Goal: Task Accomplishment & Management: Manage account settings

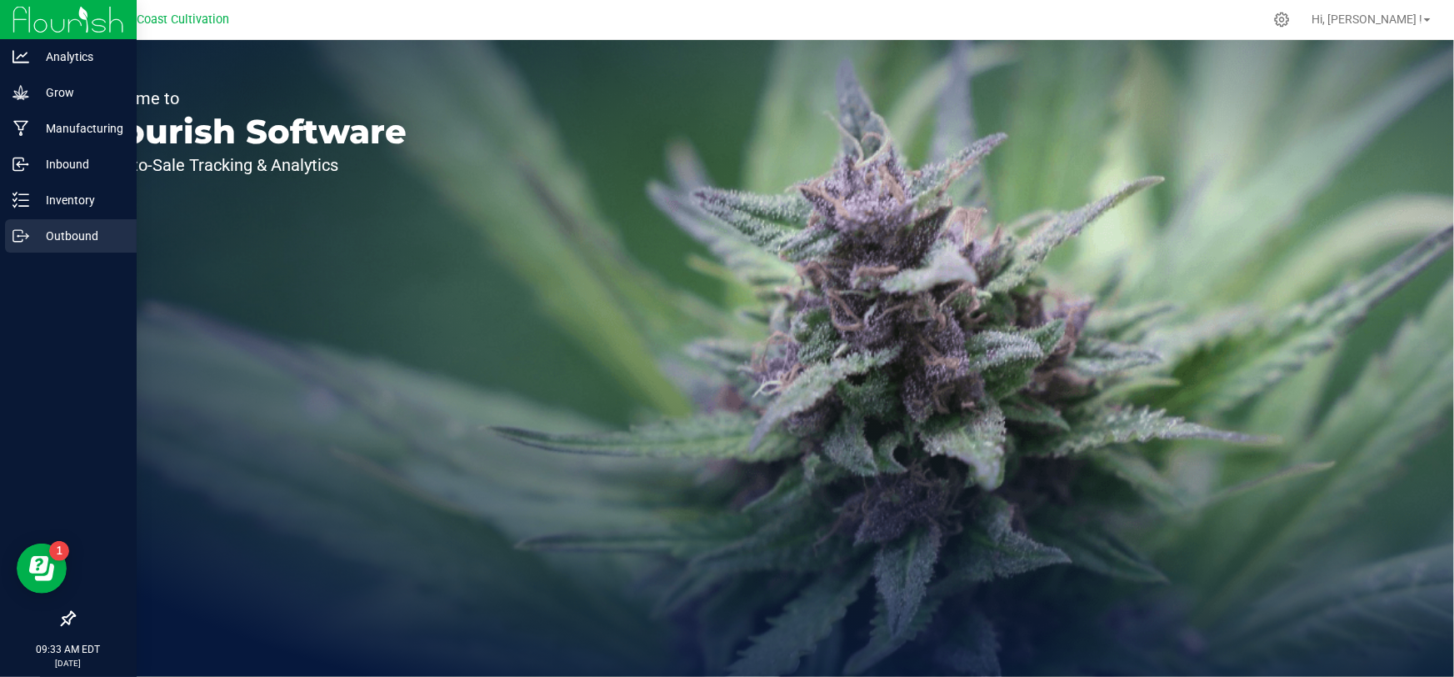
click at [49, 242] on p "Outbound" at bounding box center [79, 236] width 100 height 20
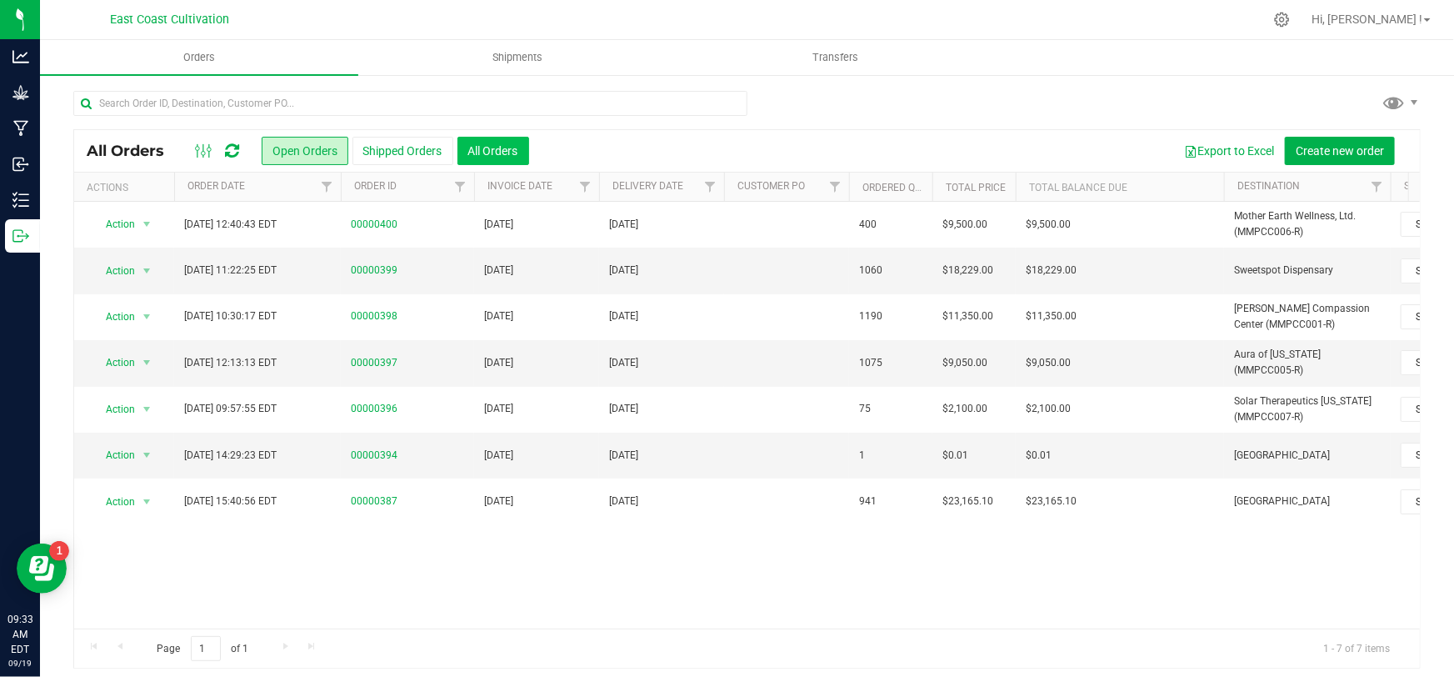
click at [515, 145] on button "All Orders" at bounding box center [493, 151] width 72 height 28
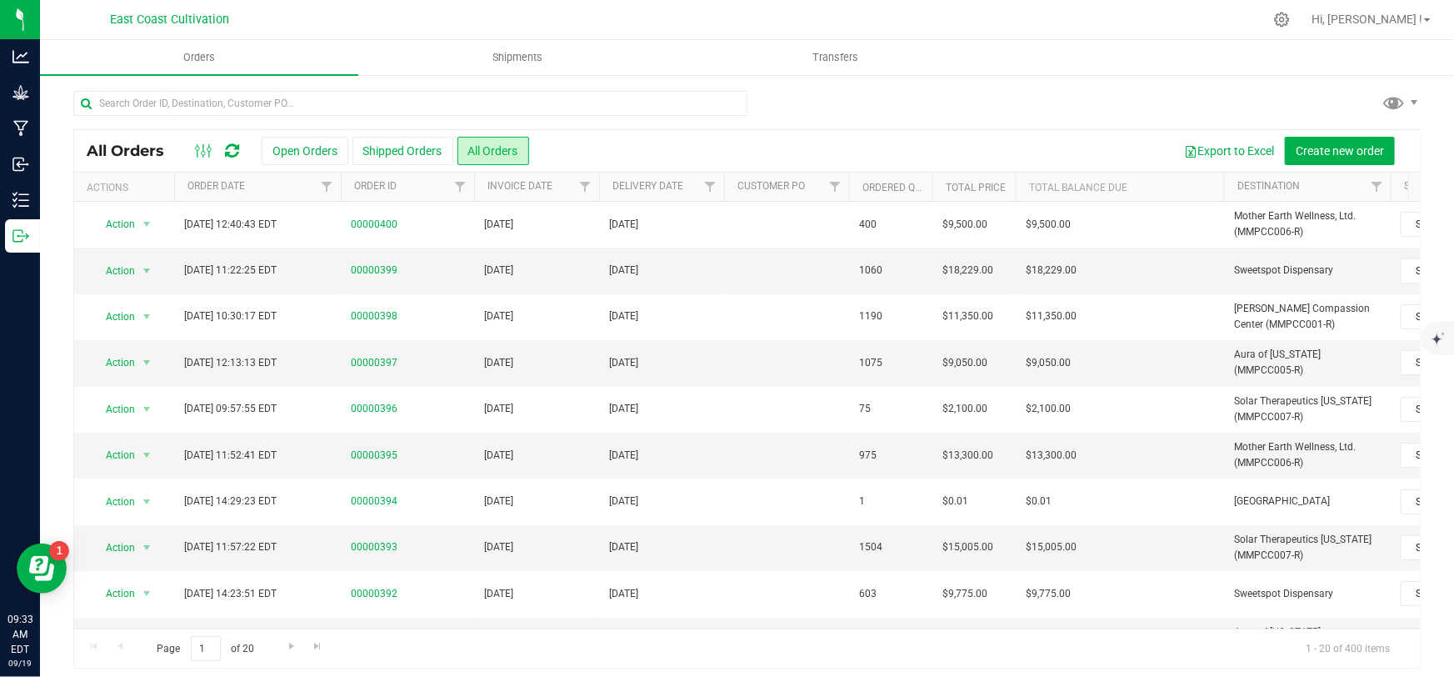
scroll to position [506, 0]
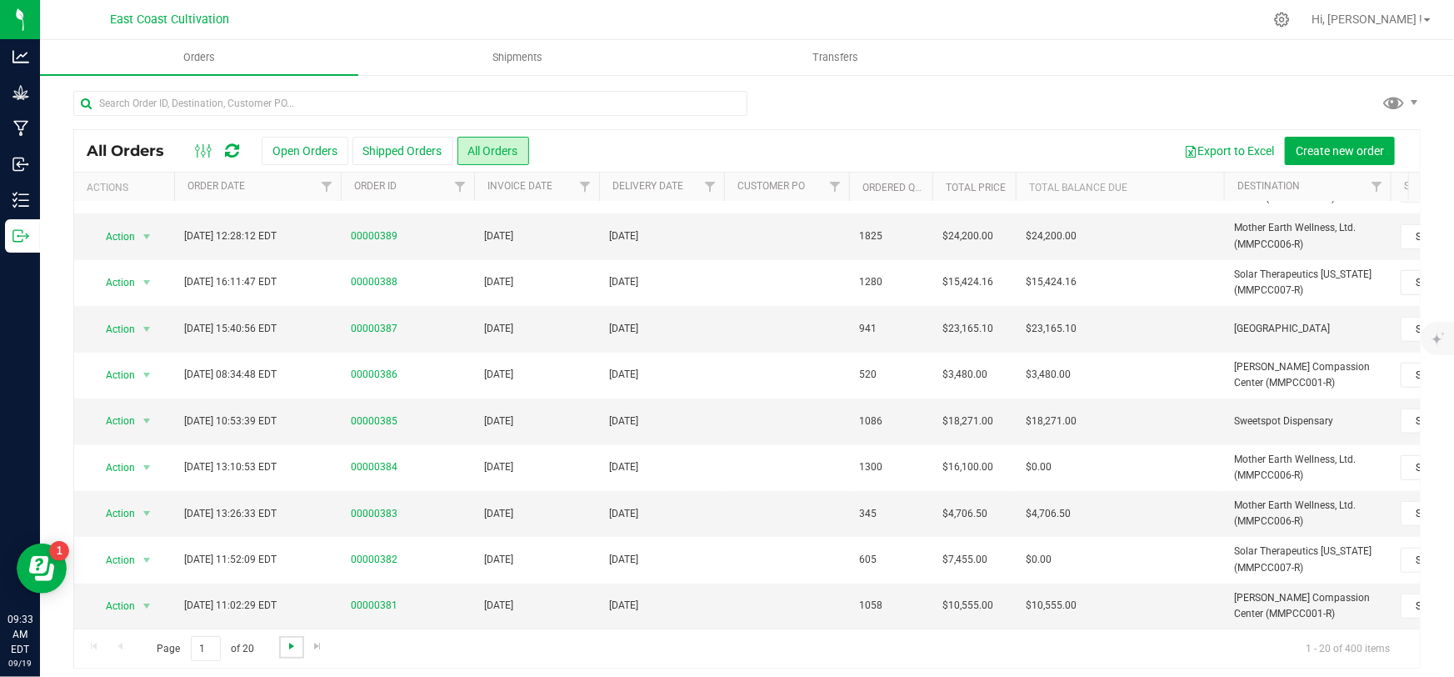
click at [291, 647] on span "Go to the next page" at bounding box center [291, 645] width 13 height 13
click at [291, 642] on span "Go to the next page" at bounding box center [291, 645] width 13 height 13
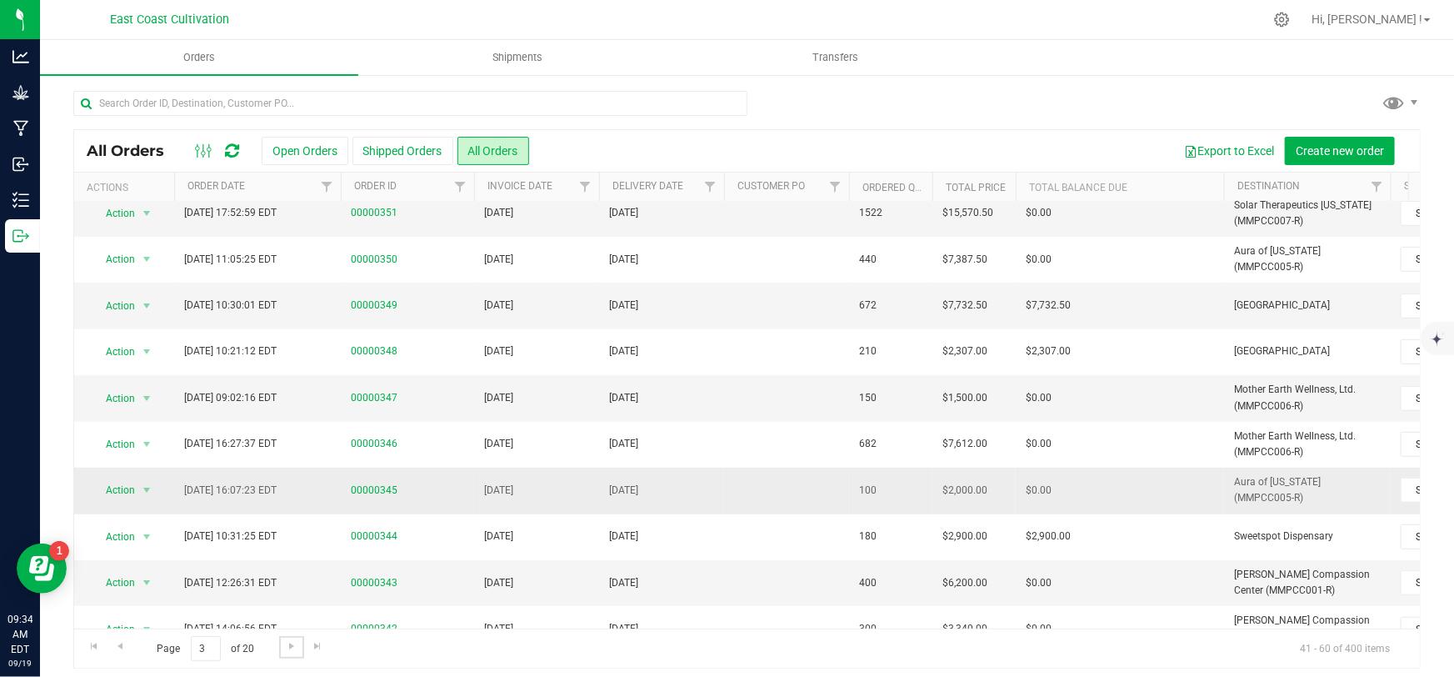
scroll to position [454, 0]
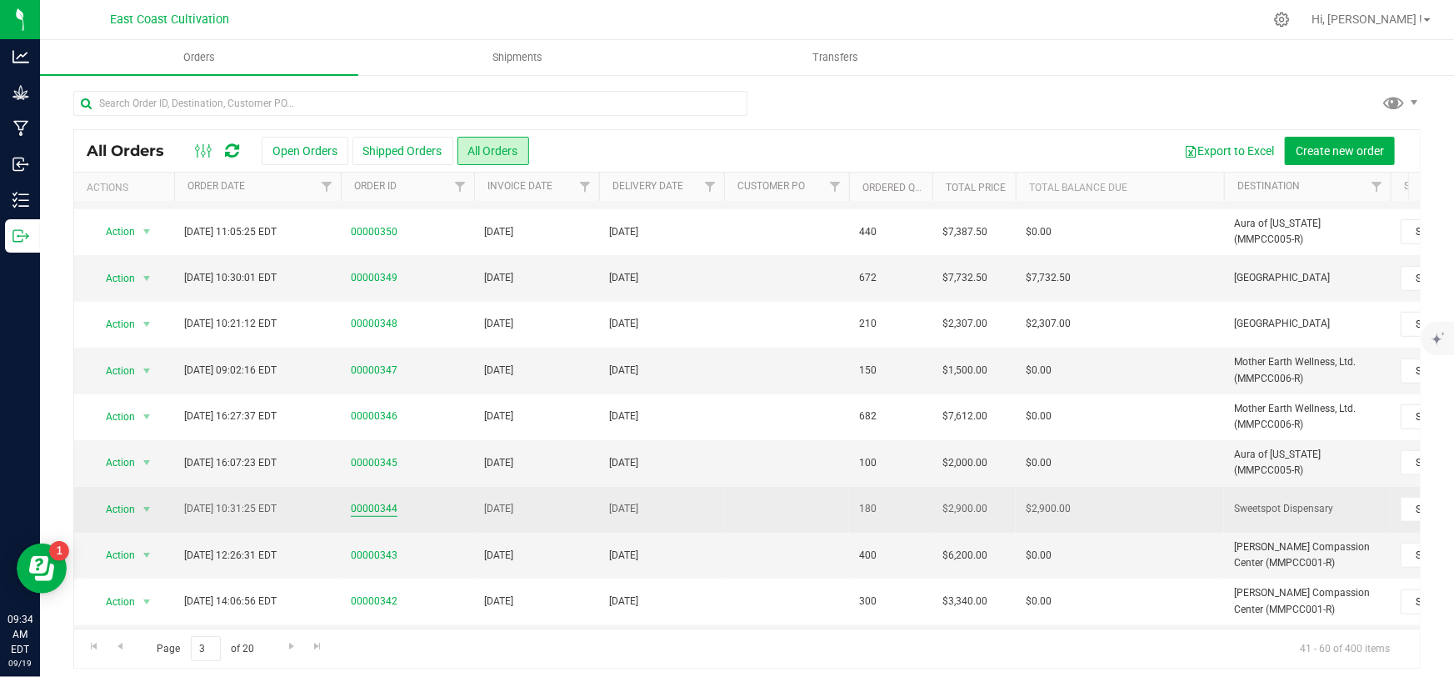
click at [382, 502] on link "00000344" at bounding box center [374, 509] width 47 height 16
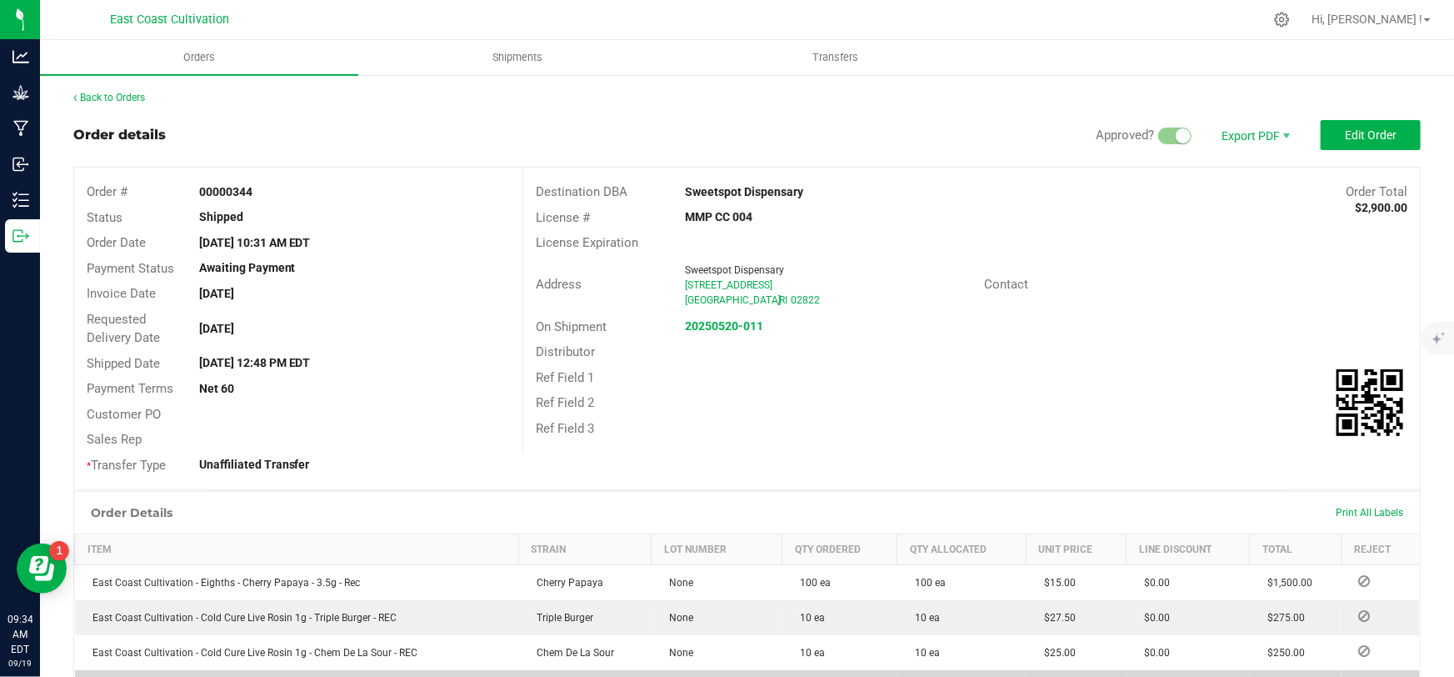
scroll to position [352, 0]
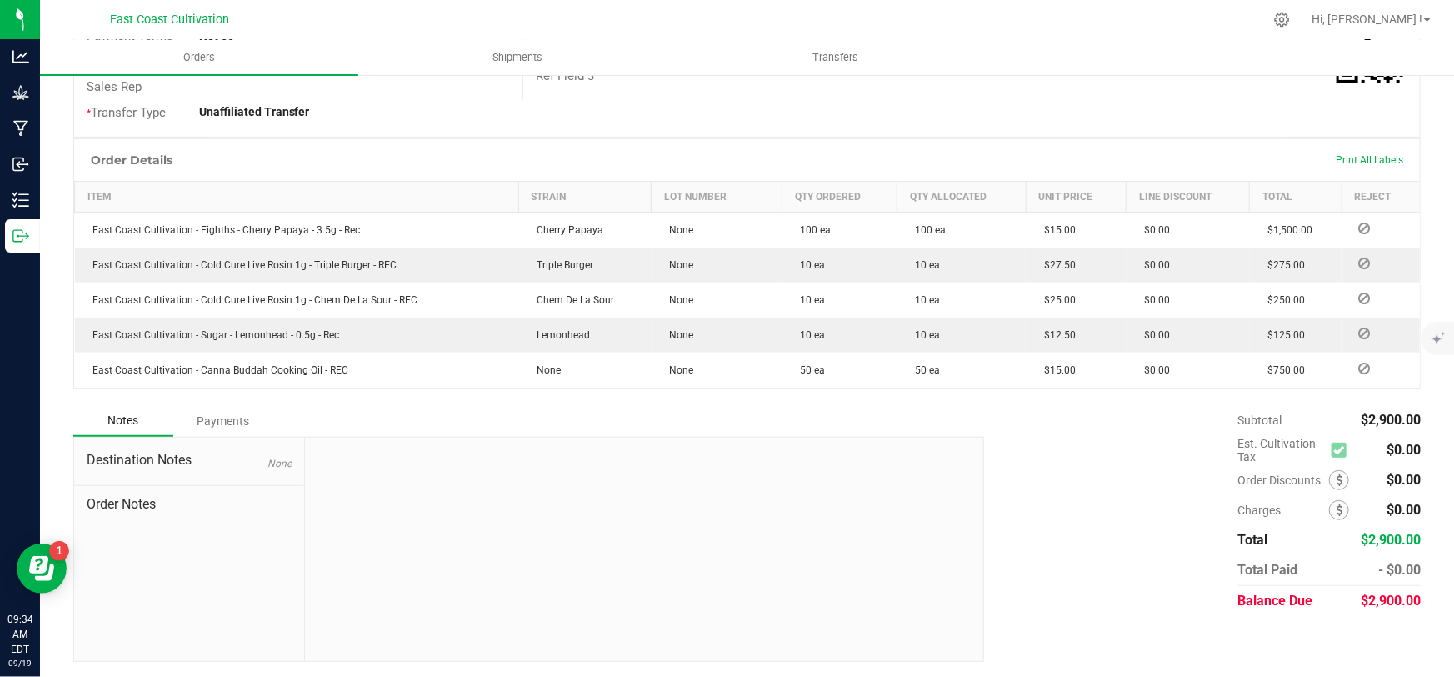
click at [228, 424] on div "Payments" at bounding box center [223, 421] width 100 height 30
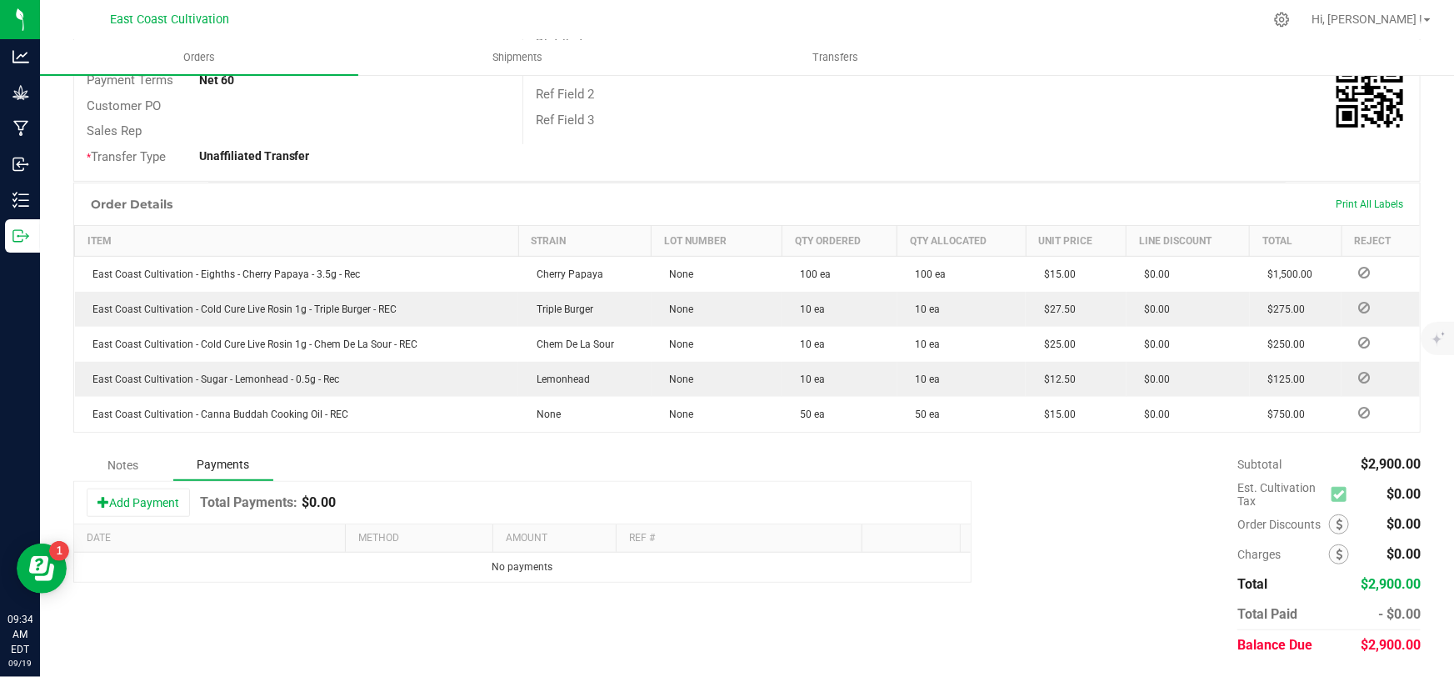
scroll to position [307, 0]
click at [159, 500] on button "Add Payment" at bounding box center [138, 503] width 103 height 28
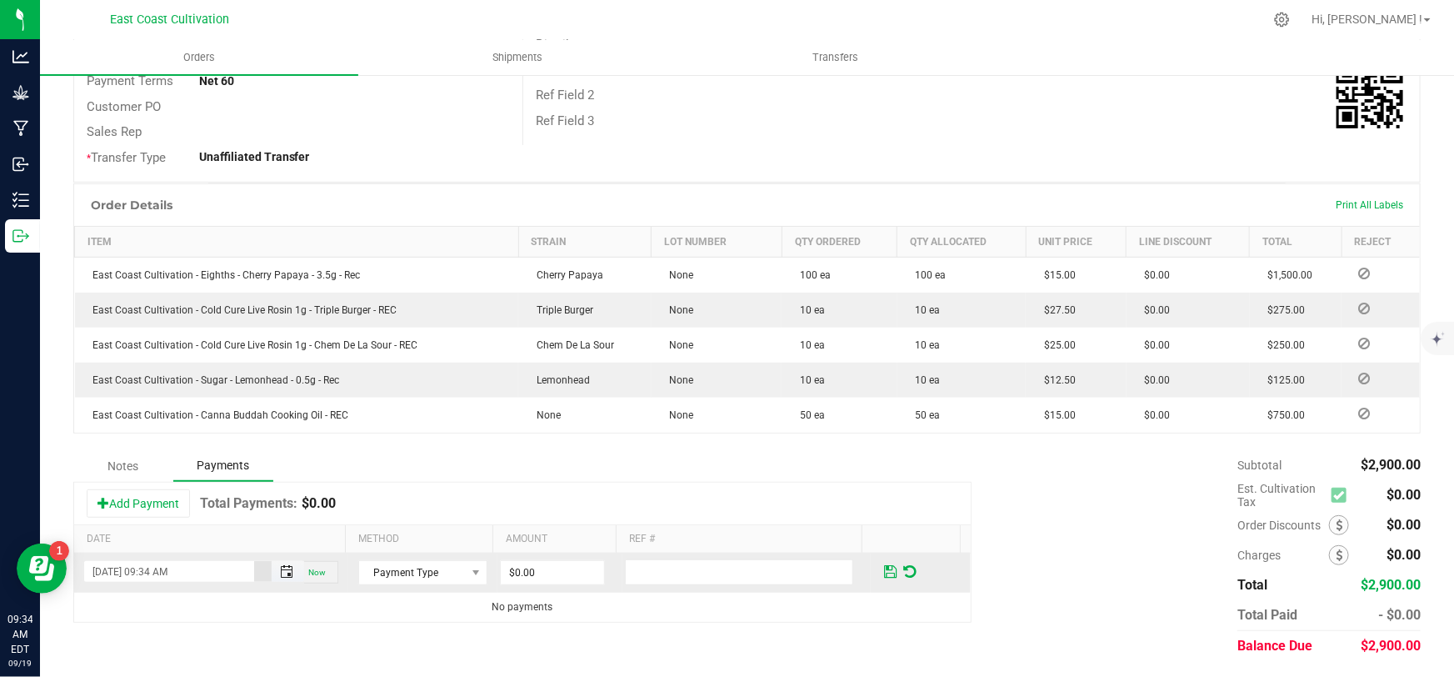
click at [280, 571] on span "Toggle popup" at bounding box center [286, 571] width 13 height 13
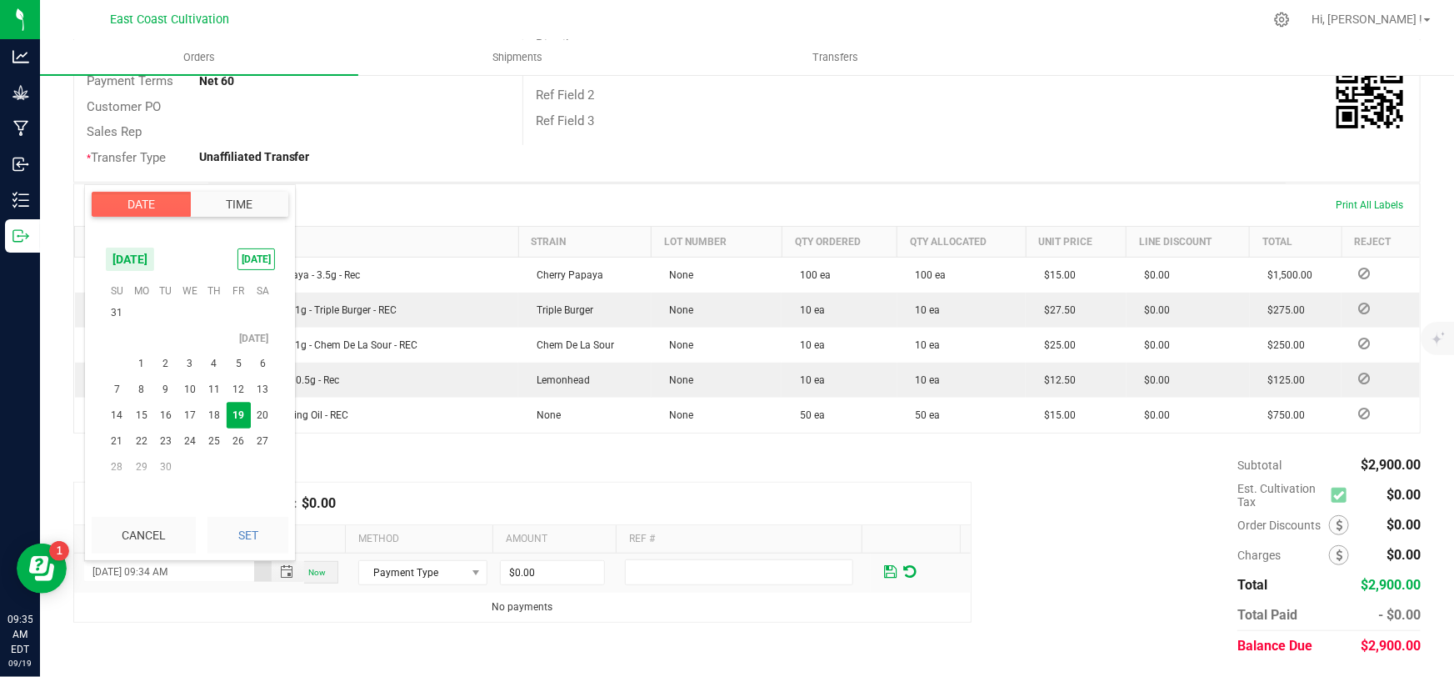
scroll to position [270160, 0]
click at [192, 315] on span "3" at bounding box center [189, 315] width 24 height 26
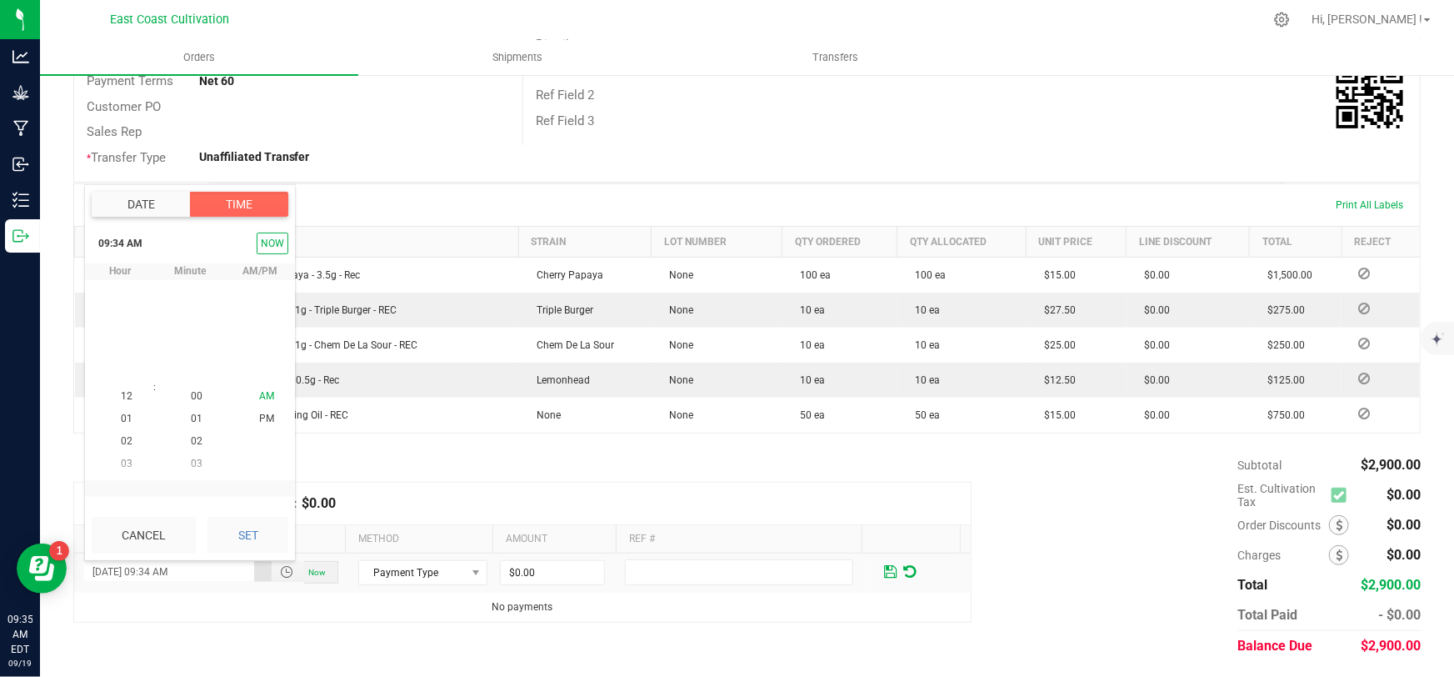
scroll to position [768, 0]
click at [260, 524] on button "Set" at bounding box center [247, 535] width 81 height 37
type input "[DATE] 09:34 AM"
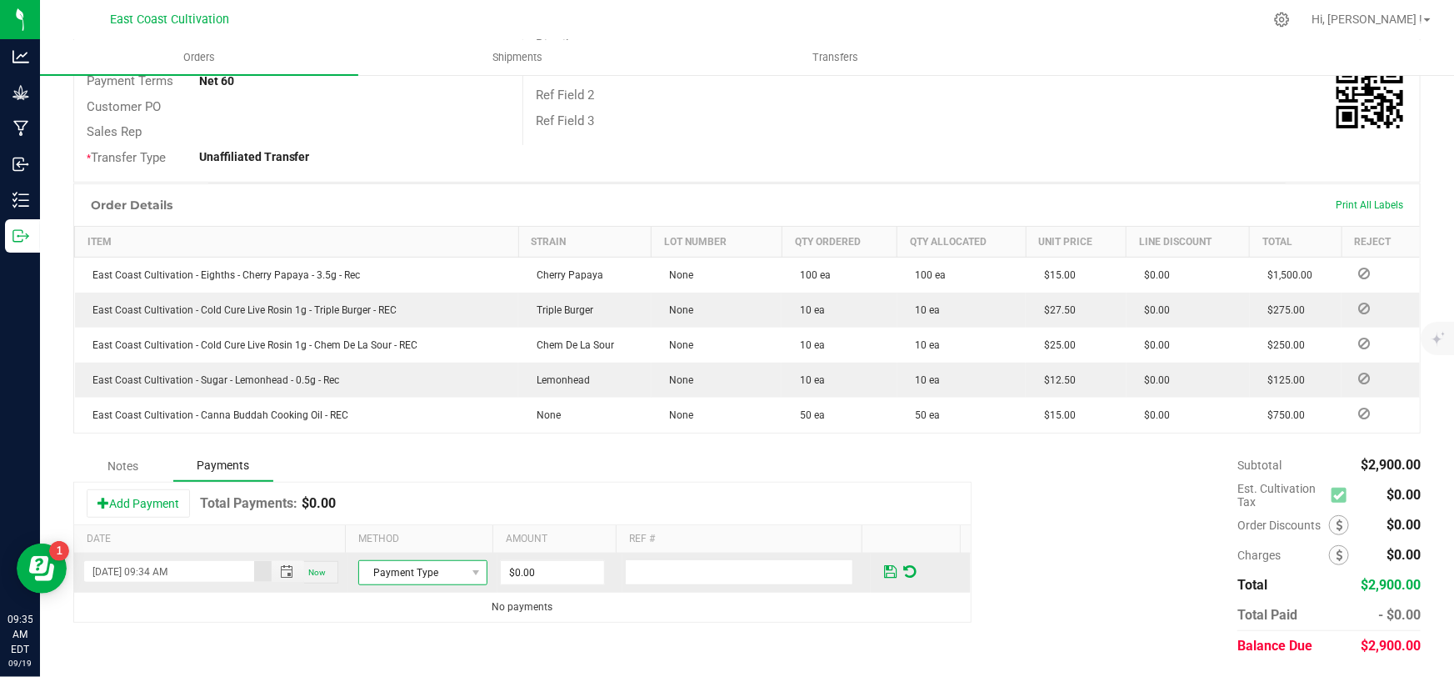
click at [431, 567] on span "Payment Type" at bounding box center [412, 572] width 107 height 23
click at [397, 635] on li "Check" at bounding box center [415, 639] width 125 height 23
click at [538, 568] on input "0" at bounding box center [552, 572] width 102 height 23
type input "$2,900.00"
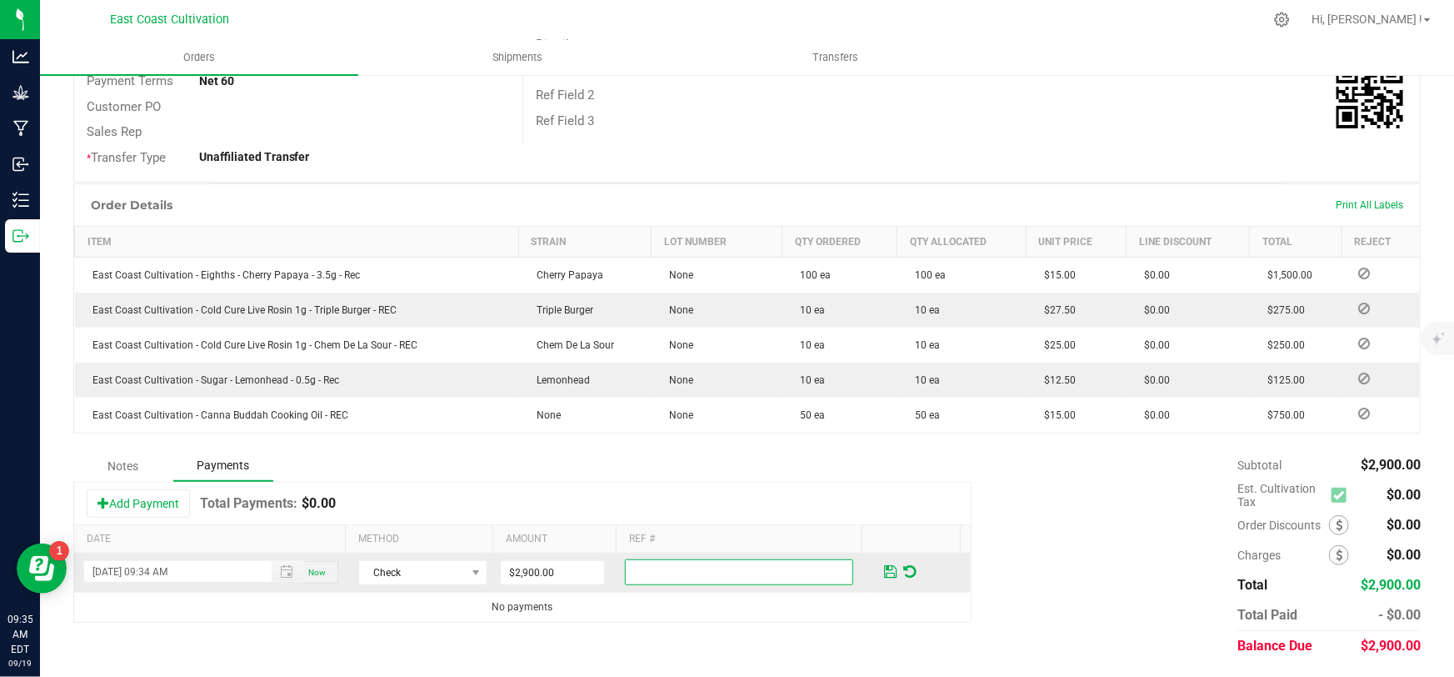
click at [655, 570] on input "text" at bounding box center [739, 572] width 229 height 26
type input "wire"
click at [884, 565] on span at bounding box center [890, 571] width 12 height 15
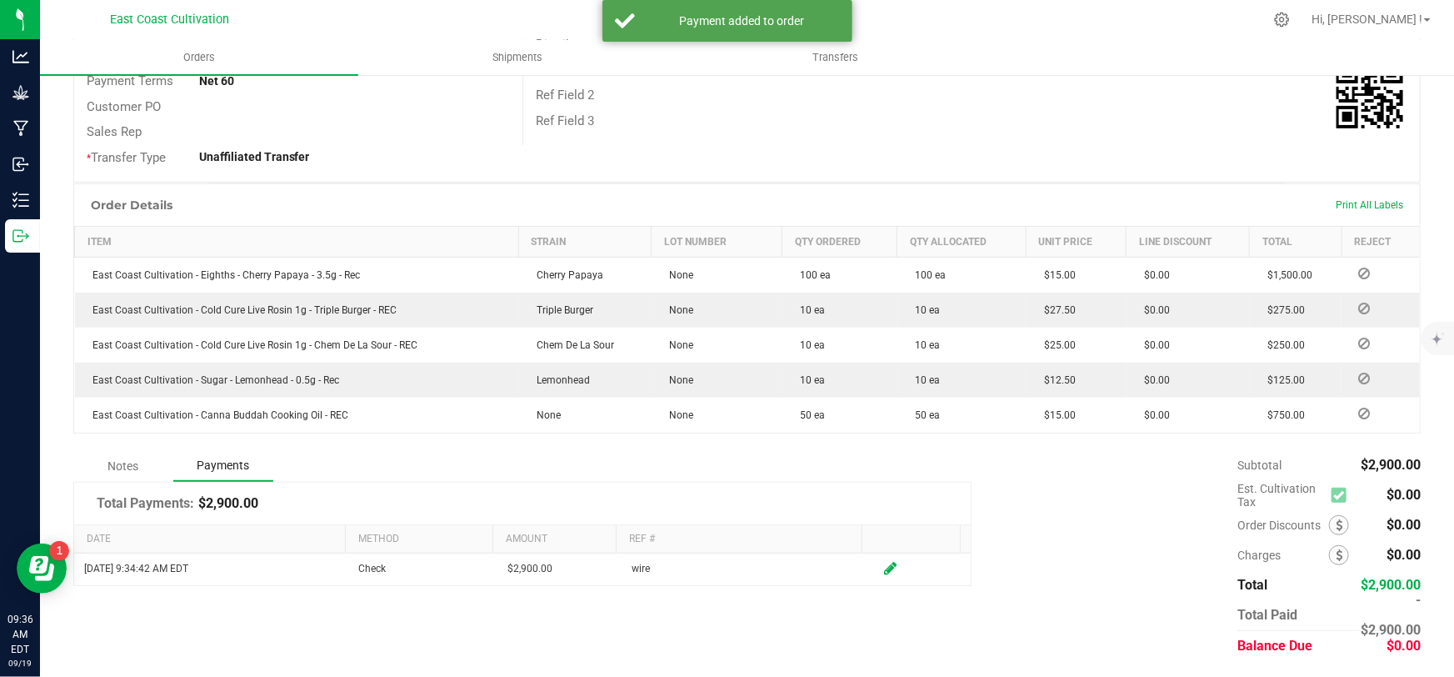
scroll to position [0, 0]
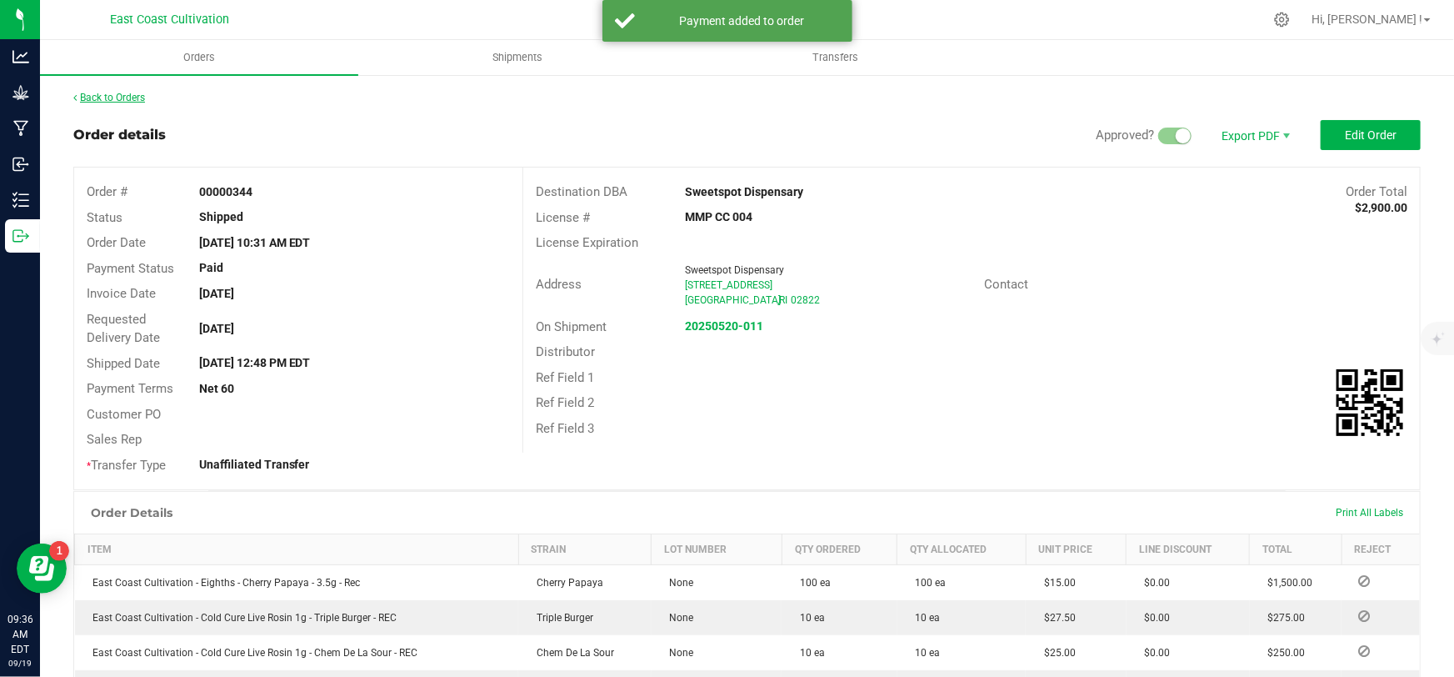
click at [128, 92] on link "Back to Orders" at bounding box center [109, 98] width 72 height 12
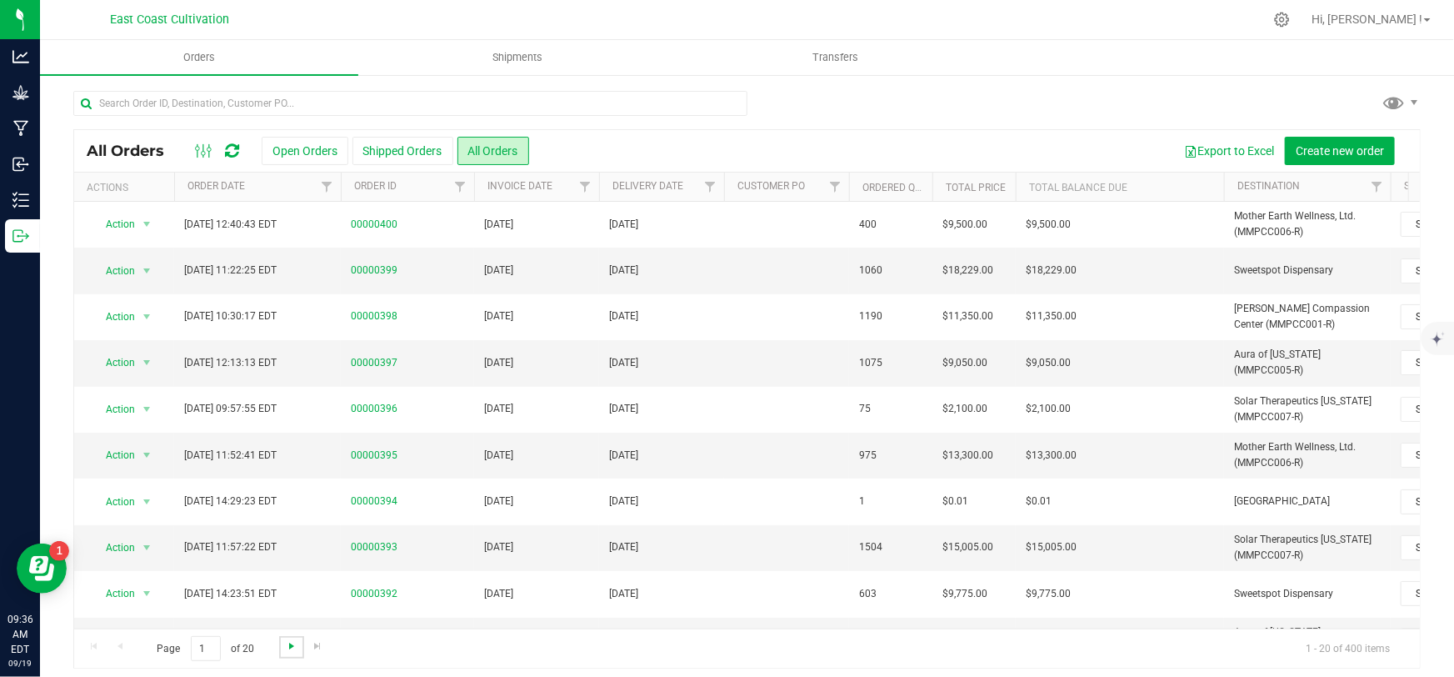
click at [290, 649] on span "Go to the next page" at bounding box center [291, 645] width 13 height 13
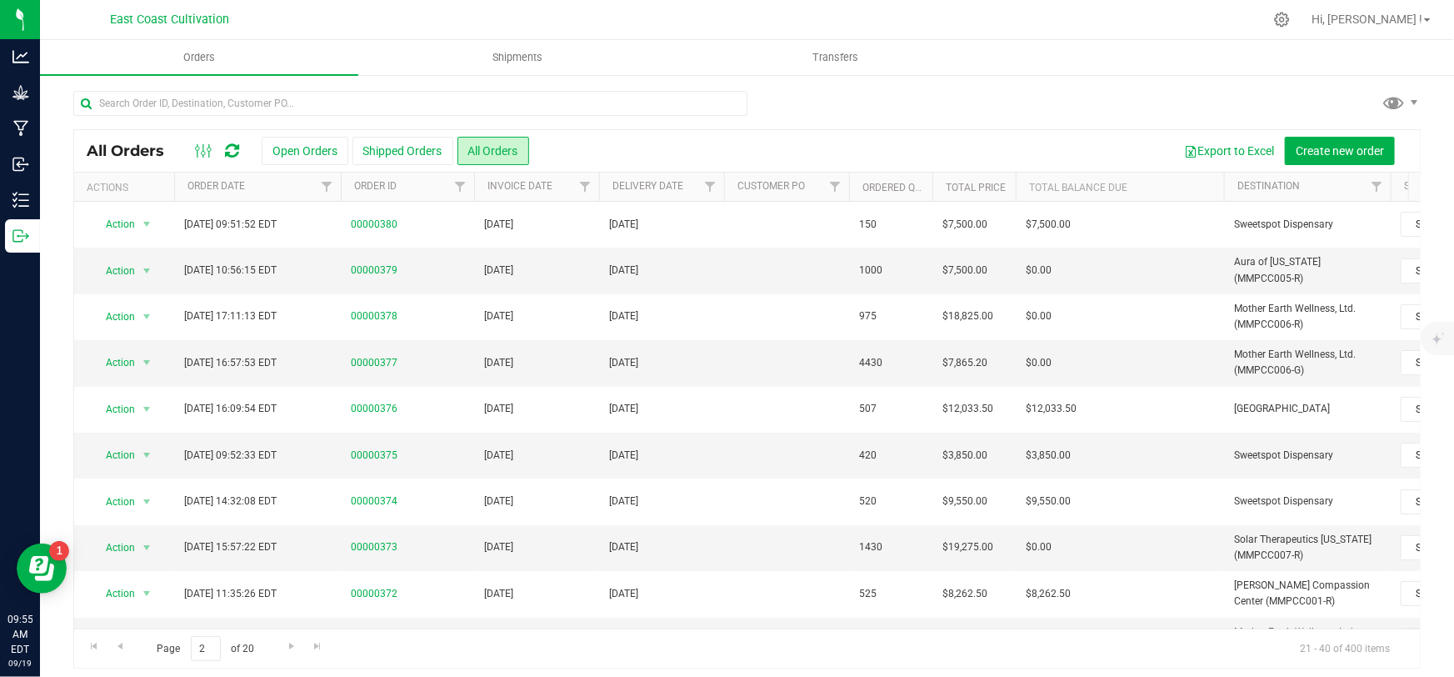
click at [970, 24] on div at bounding box center [780, 19] width 965 height 32
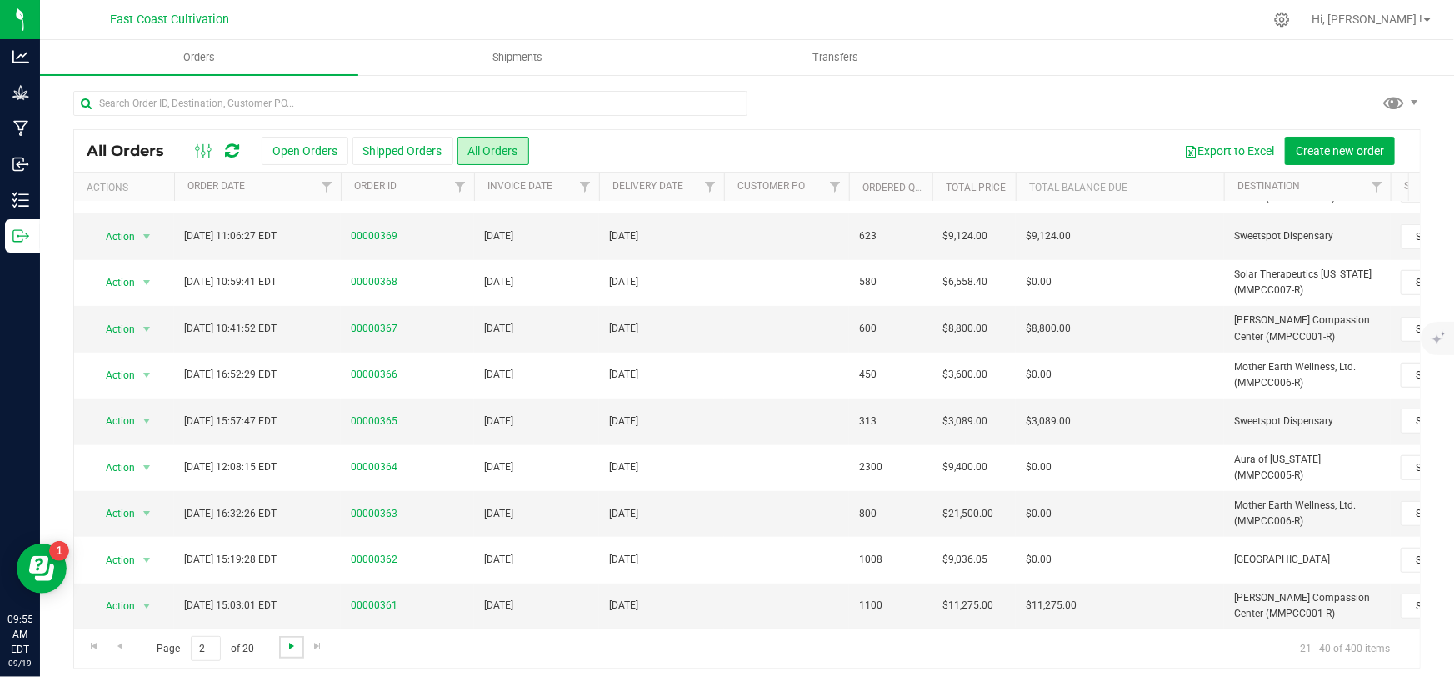
click at [292, 642] on span "Go to the next page" at bounding box center [291, 645] width 13 height 13
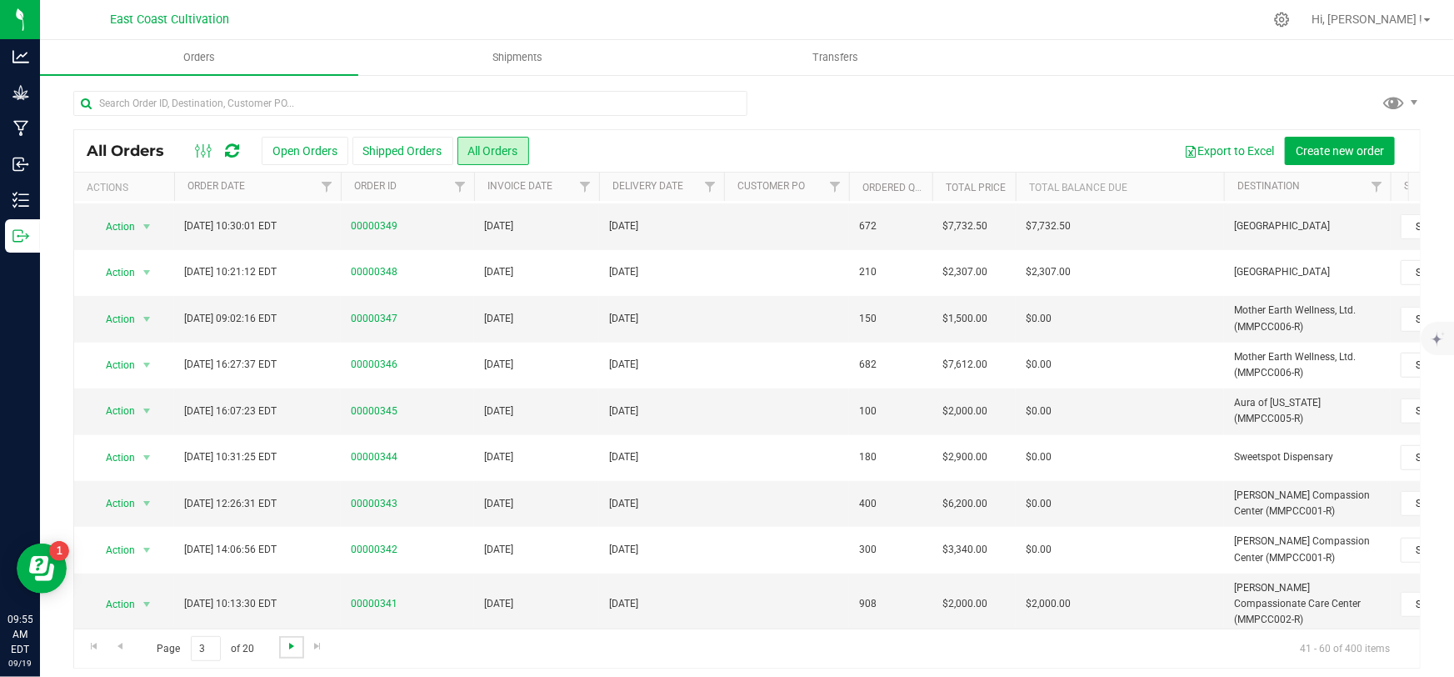
click at [286, 645] on span "Go to the next page" at bounding box center [291, 645] width 13 height 13
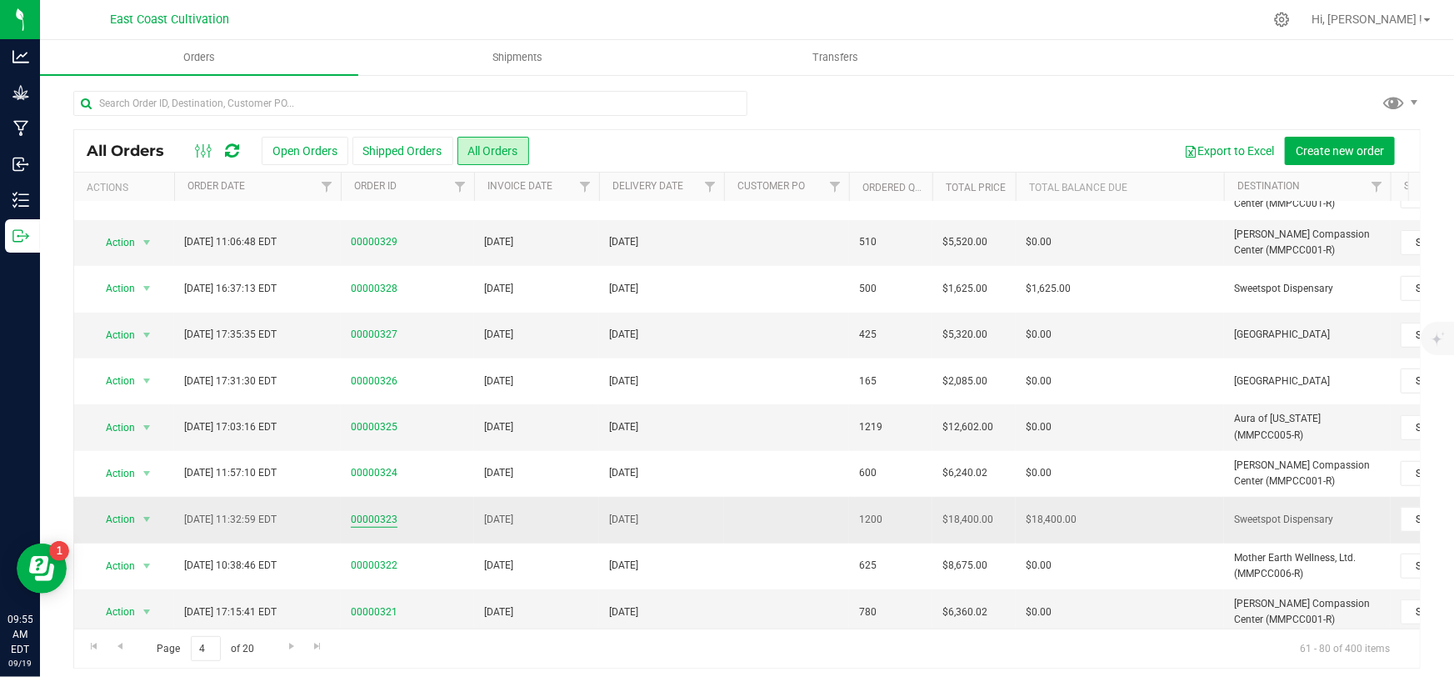
click at [379, 512] on link "00000323" at bounding box center [374, 520] width 47 height 16
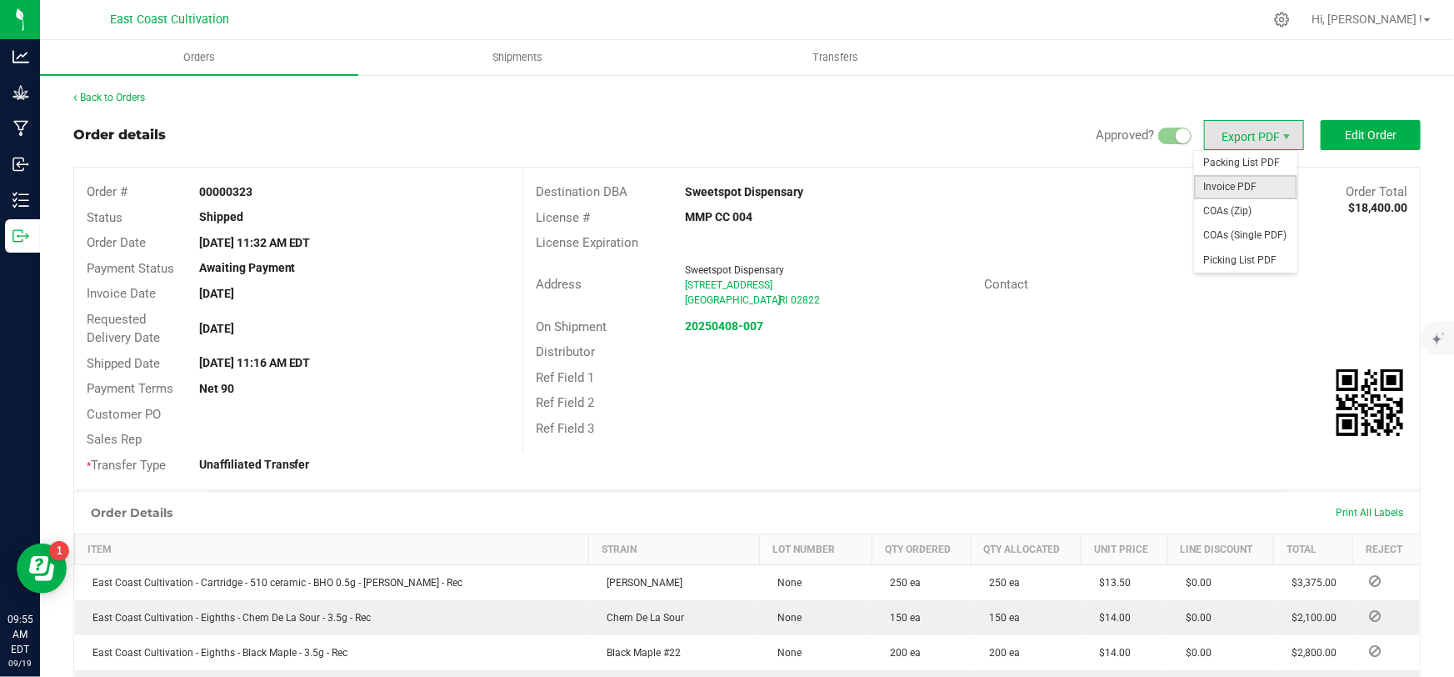
click at [1238, 189] on span "Invoice PDF" at bounding box center [1245, 187] width 103 height 24
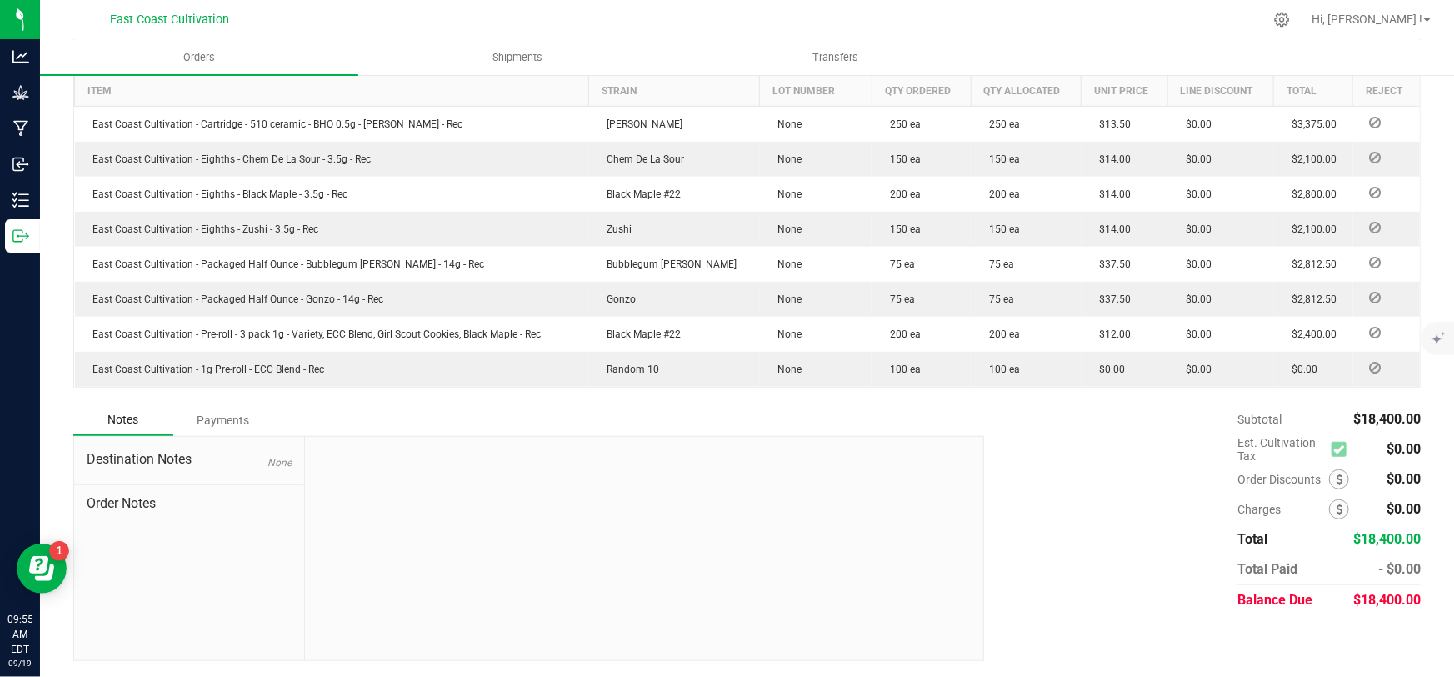
click at [232, 412] on div "Payments" at bounding box center [223, 420] width 100 height 30
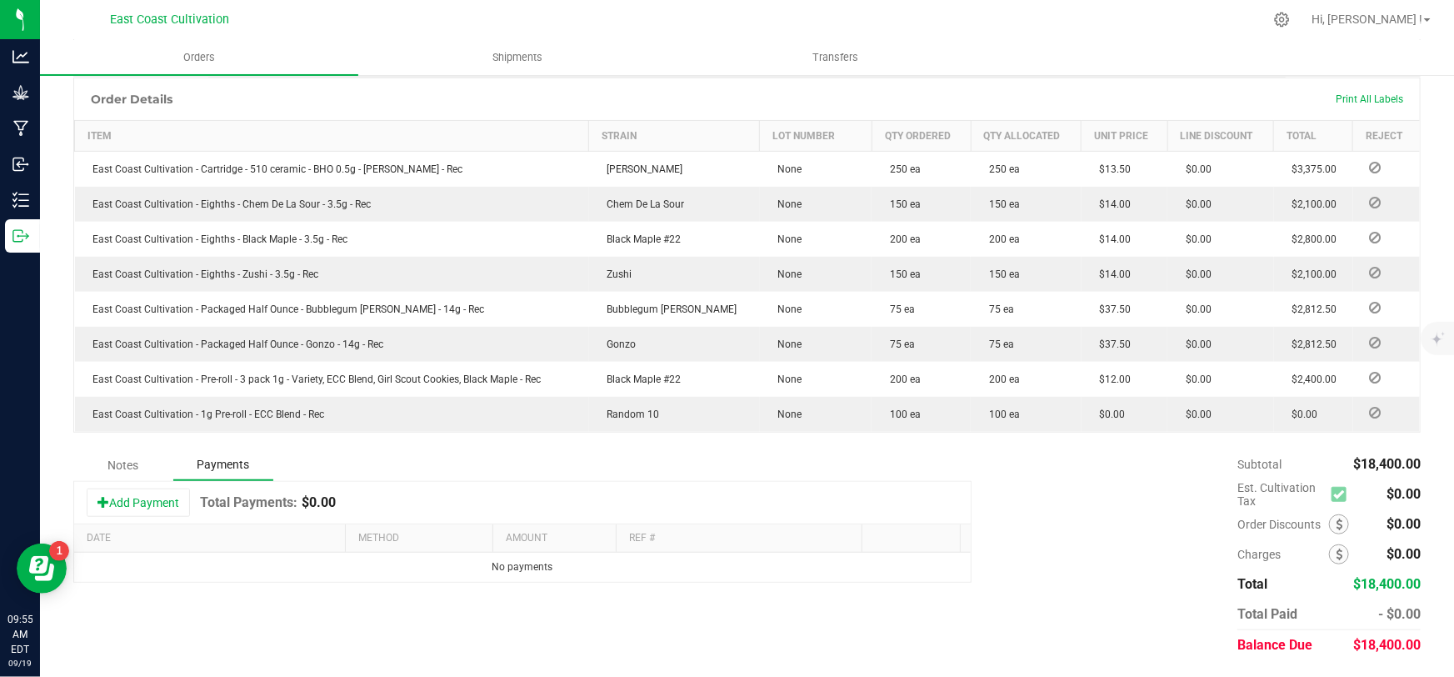
scroll to position [412, 0]
click at [160, 492] on button "Add Payment" at bounding box center [138, 503] width 103 height 28
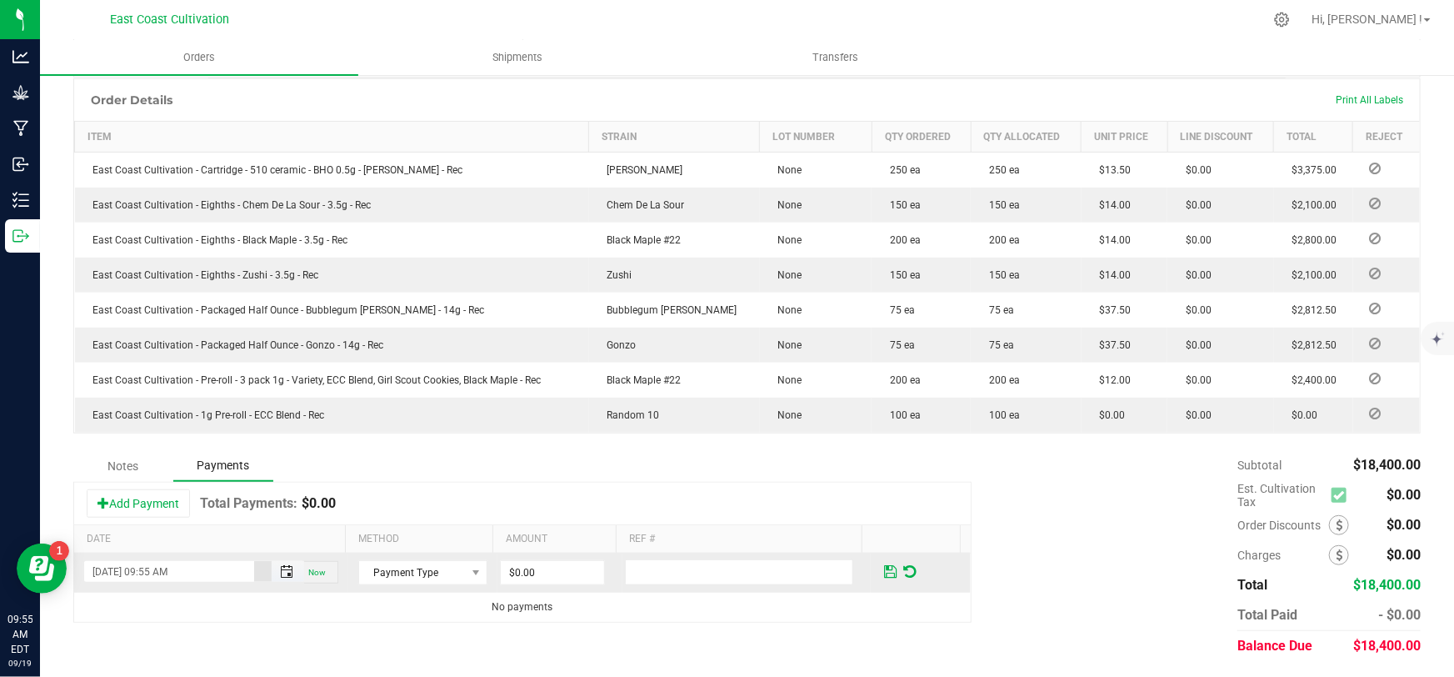
click at [283, 565] on span "Toggle popup" at bounding box center [286, 571] width 13 height 13
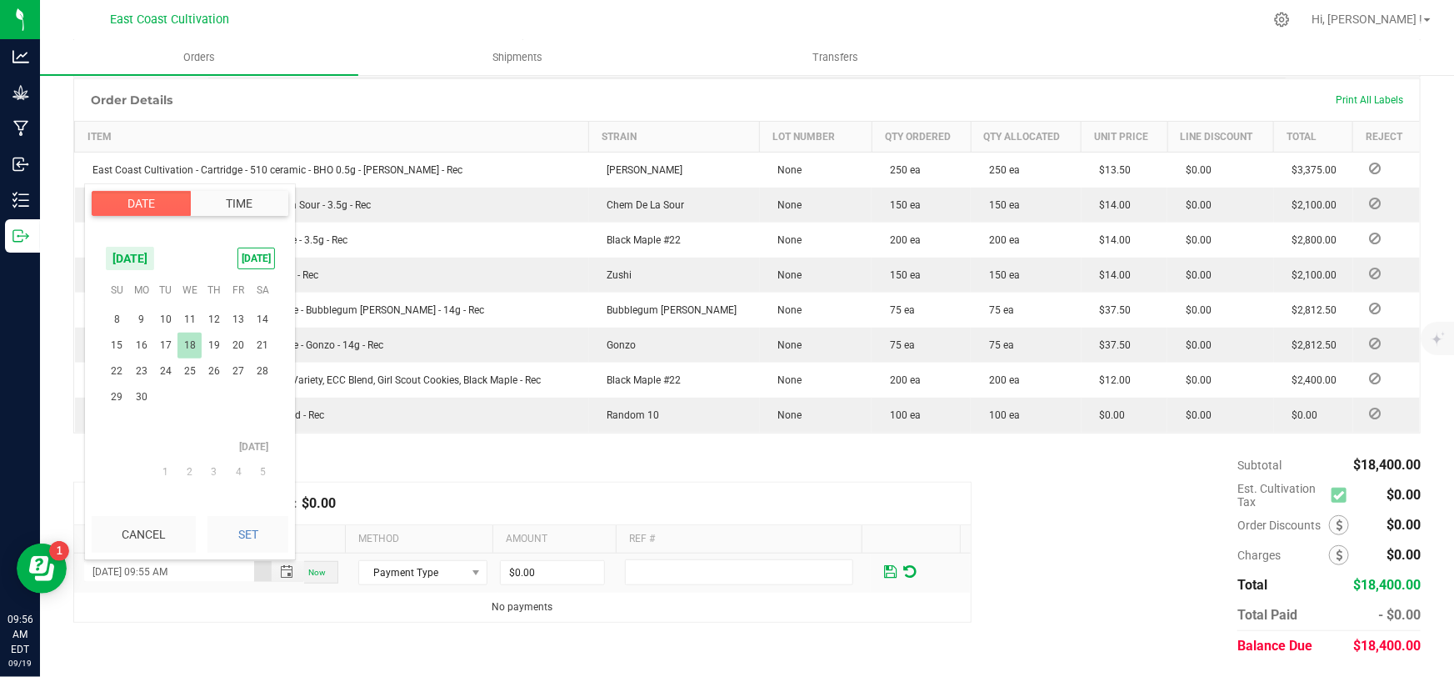
scroll to position [269630, 0]
click at [191, 357] on span "18" at bounding box center [189, 359] width 24 height 26
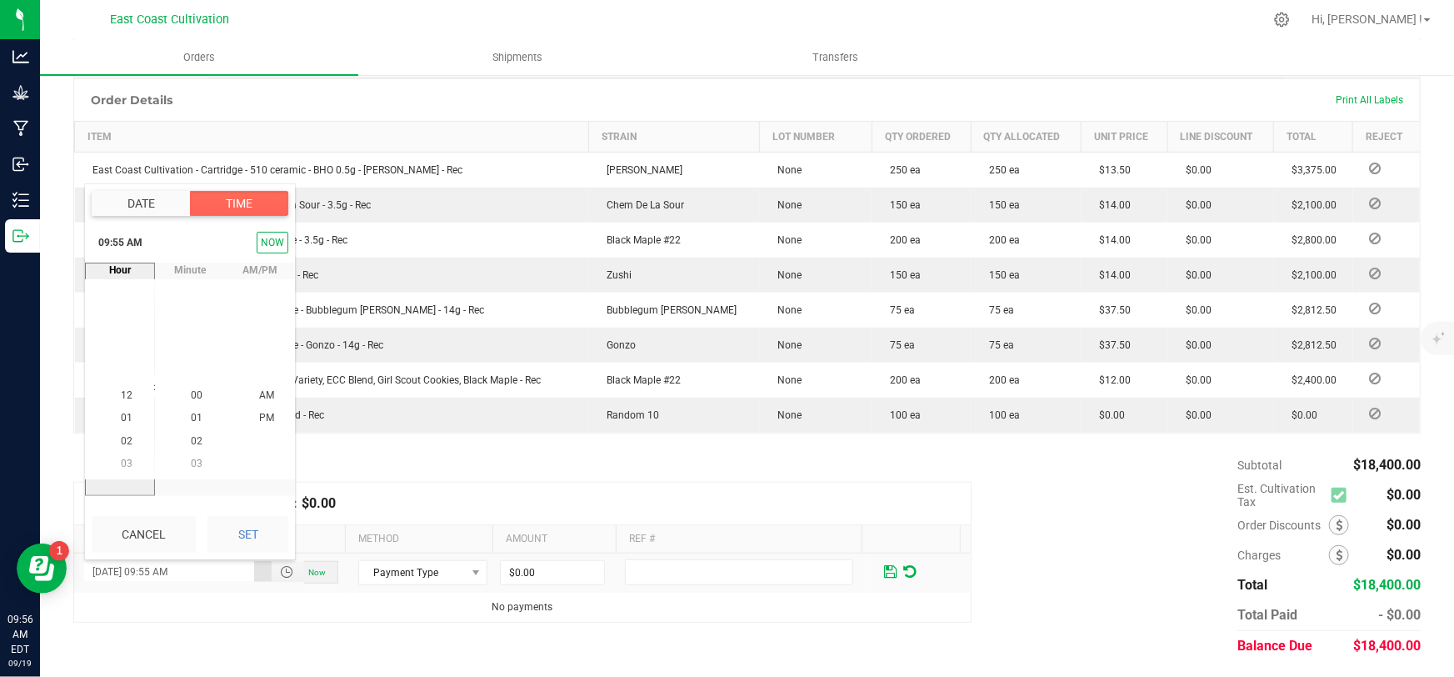
scroll to position [1243, 0]
click at [243, 530] on button "Set" at bounding box center [247, 534] width 81 height 37
type input "[DATE] 09:55 AM"
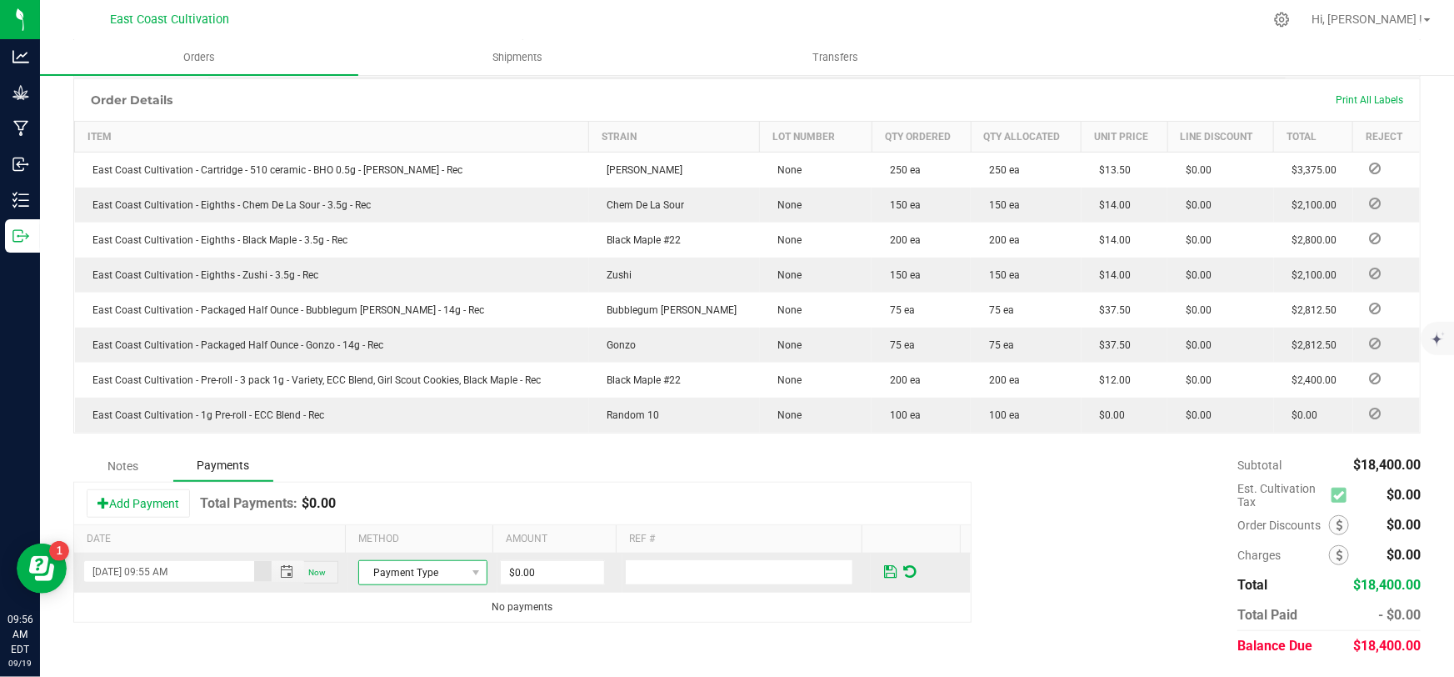
click at [408, 567] on span "Payment Type" at bounding box center [412, 572] width 107 height 23
click at [397, 637] on li "Check" at bounding box center [415, 639] width 125 height 23
click at [509, 572] on input "0" at bounding box center [552, 572] width 102 height 23
type input "$18,400.00"
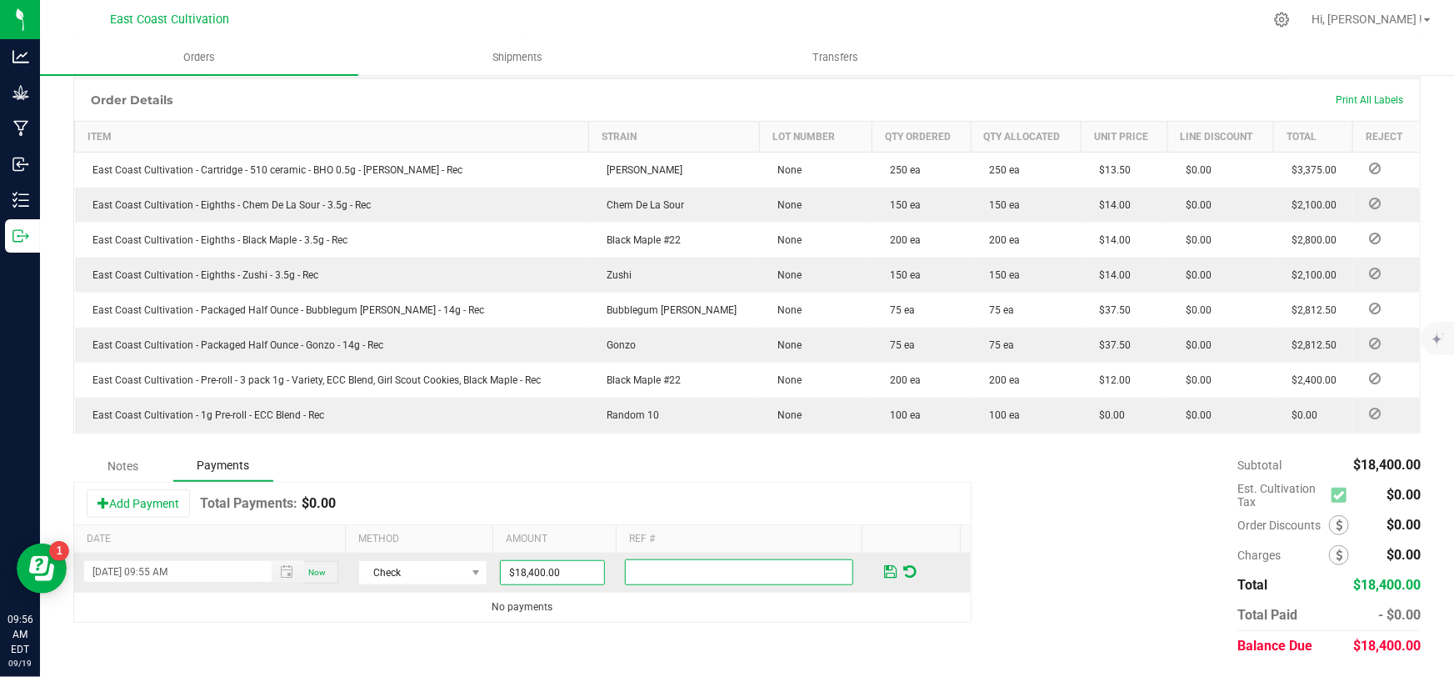
click at [632, 570] on input "text" at bounding box center [739, 572] width 229 height 26
type input "wire"
click at [884, 572] on span at bounding box center [890, 571] width 12 height 15
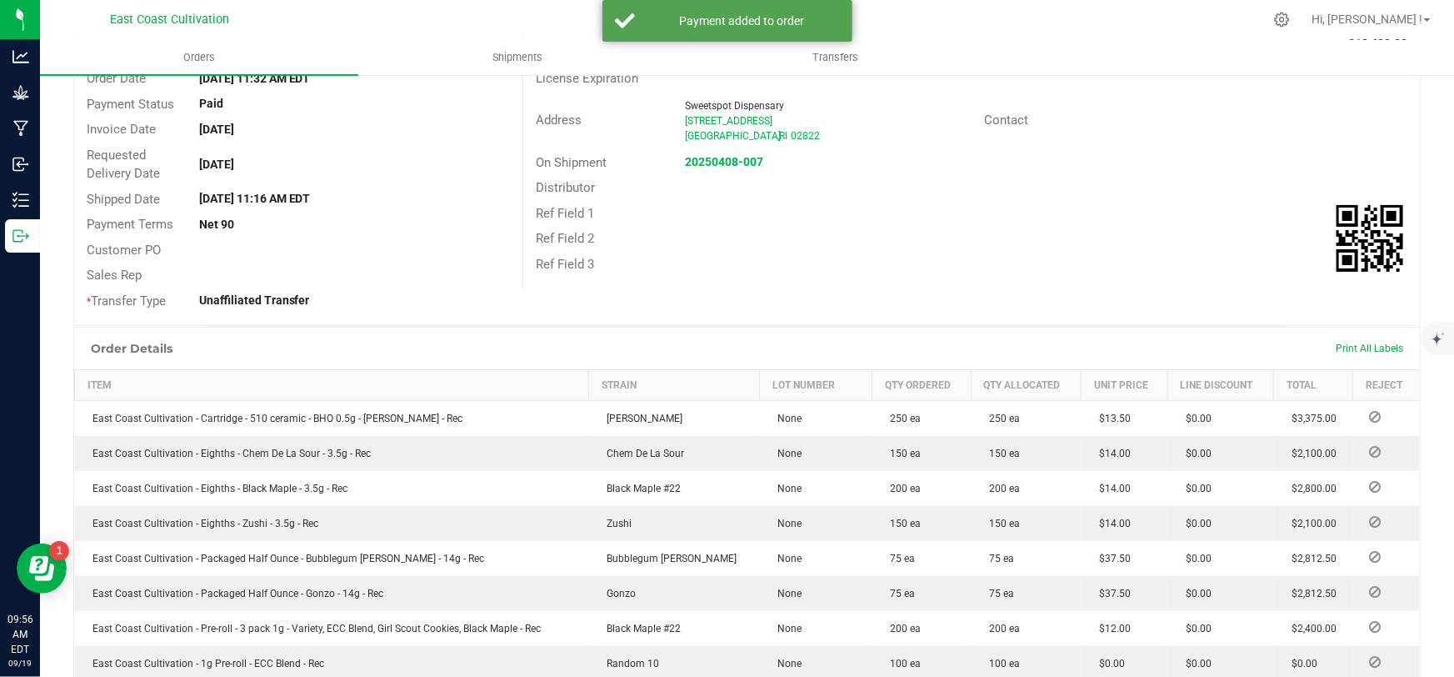
scroll to position [0, 0]
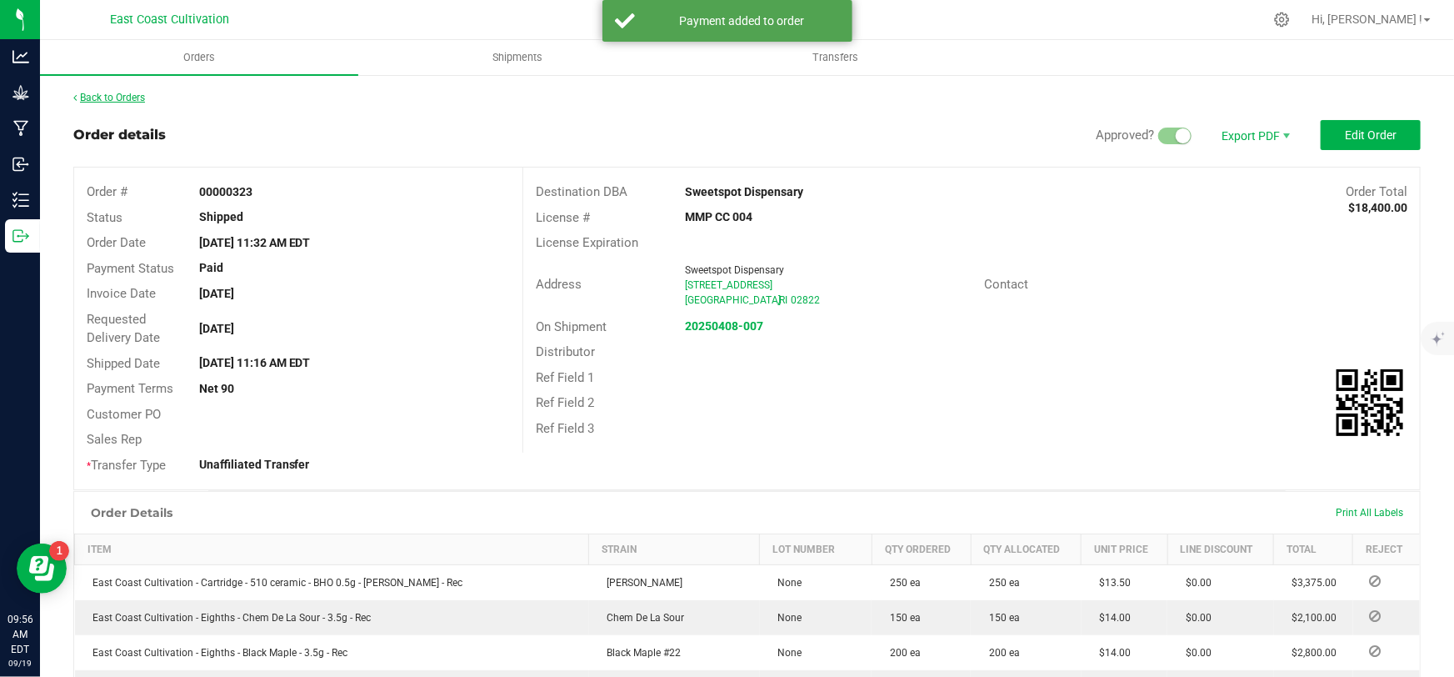
click at [113, 97] on link "Back to Orders" at bounding box center [109, 98] width 72 height 12
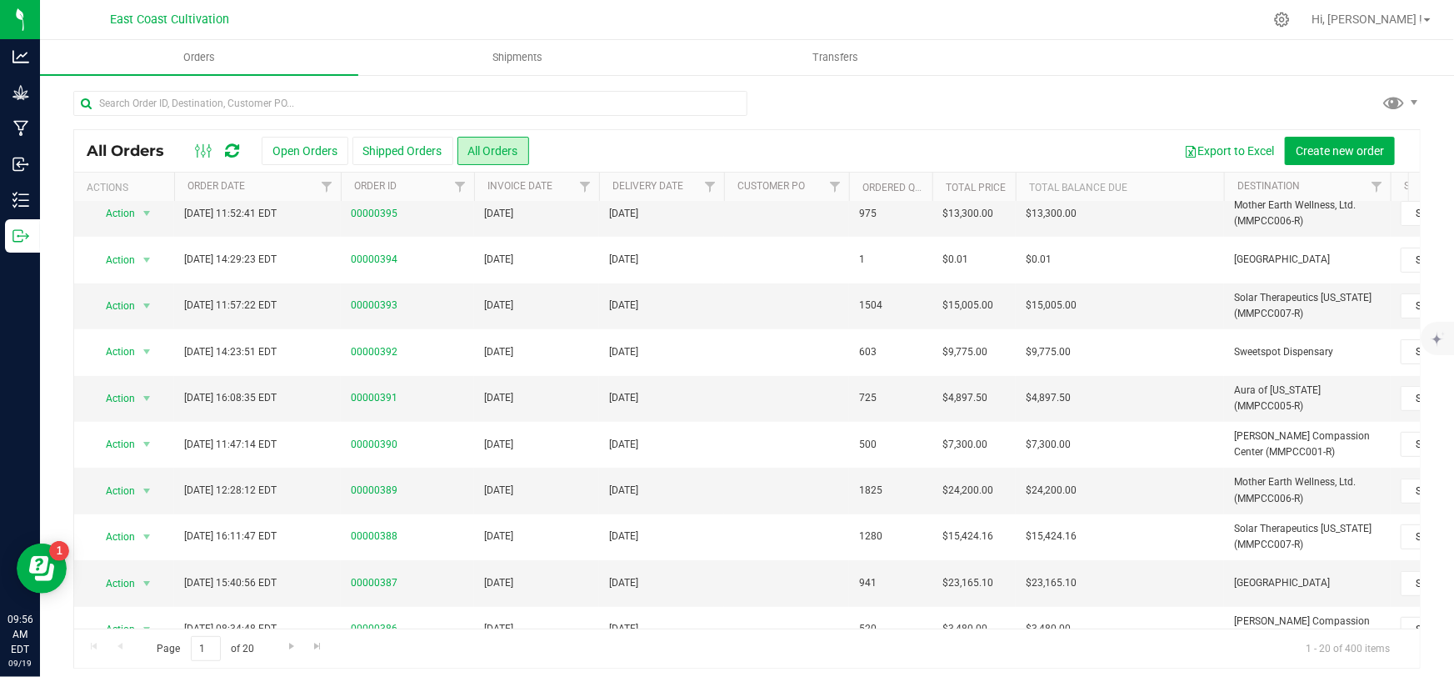
scroll to position [506, 0]
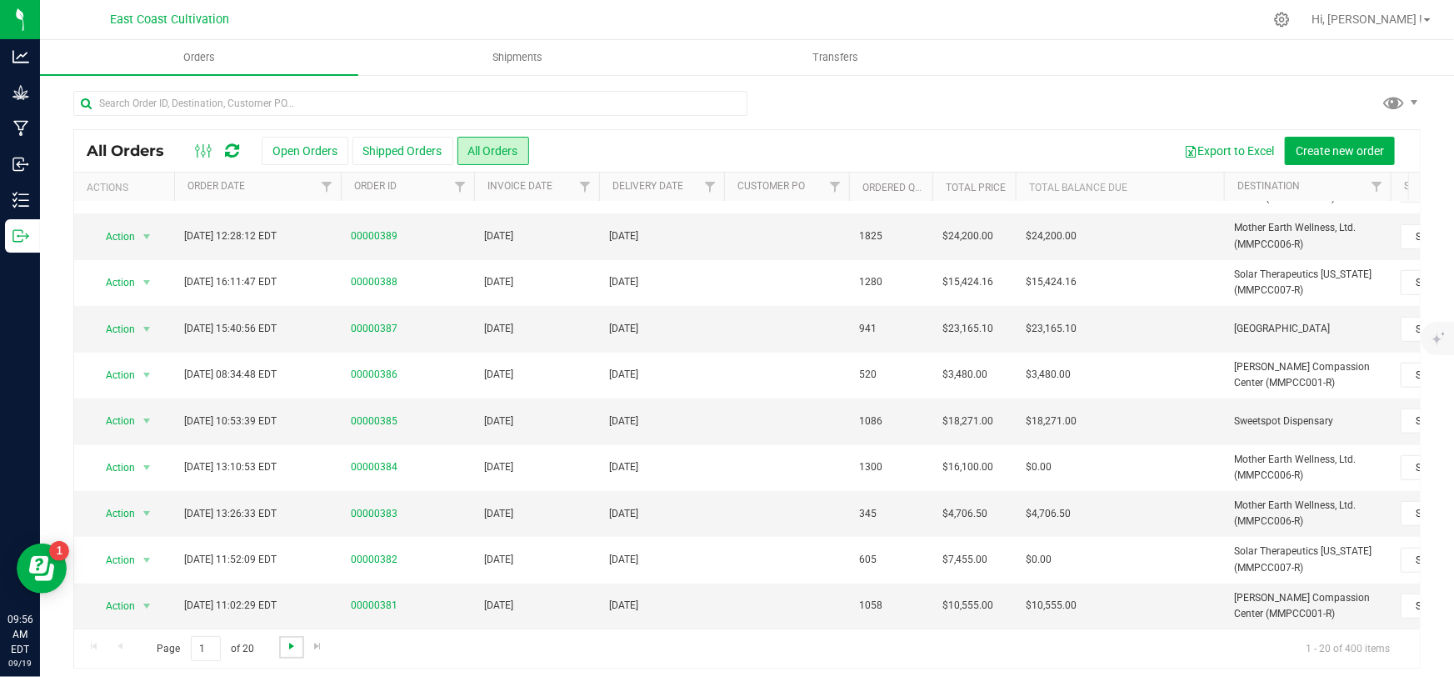
click at [290, 645] on span "Go to the next page" at bounding box center [291, 645] width 13 height 13
click at [286, 643] on span "Go to the next page" at bounding box center [291, 645] width 13 height 13
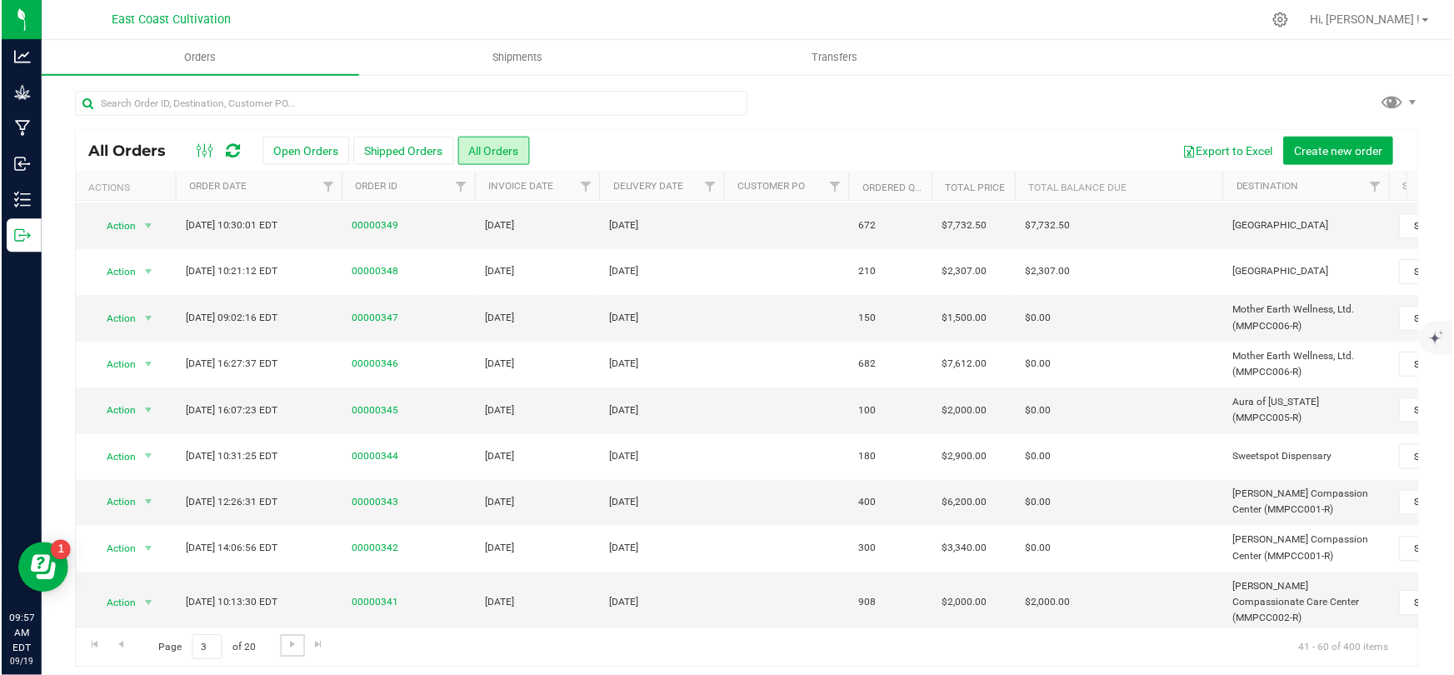
scroll to position [0, 0]
